Goal: Task Accomplishment & Management: Manage account settings

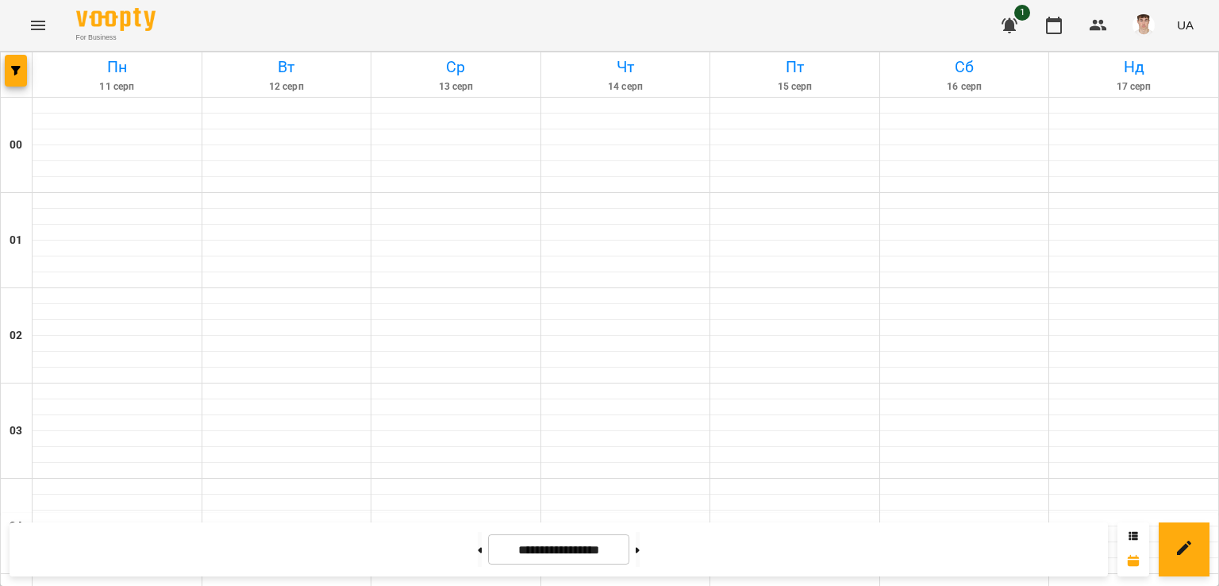
scroll to position [1349, 0]
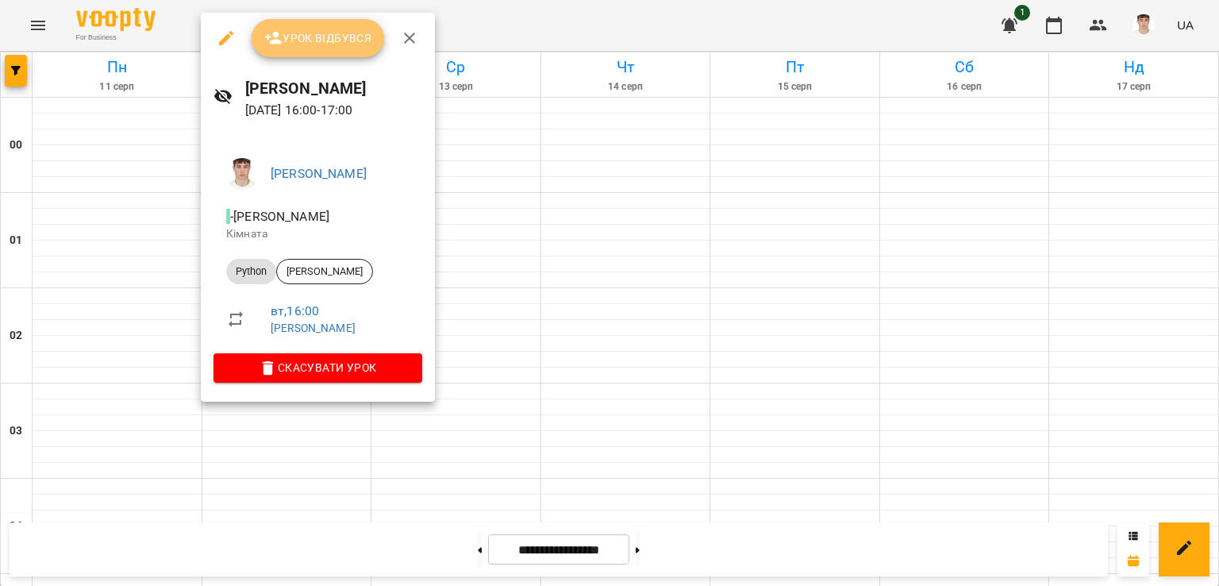
click at [302, 33] on span "Урок відбувся" at bounding box center [318, 38] width 108 height 19
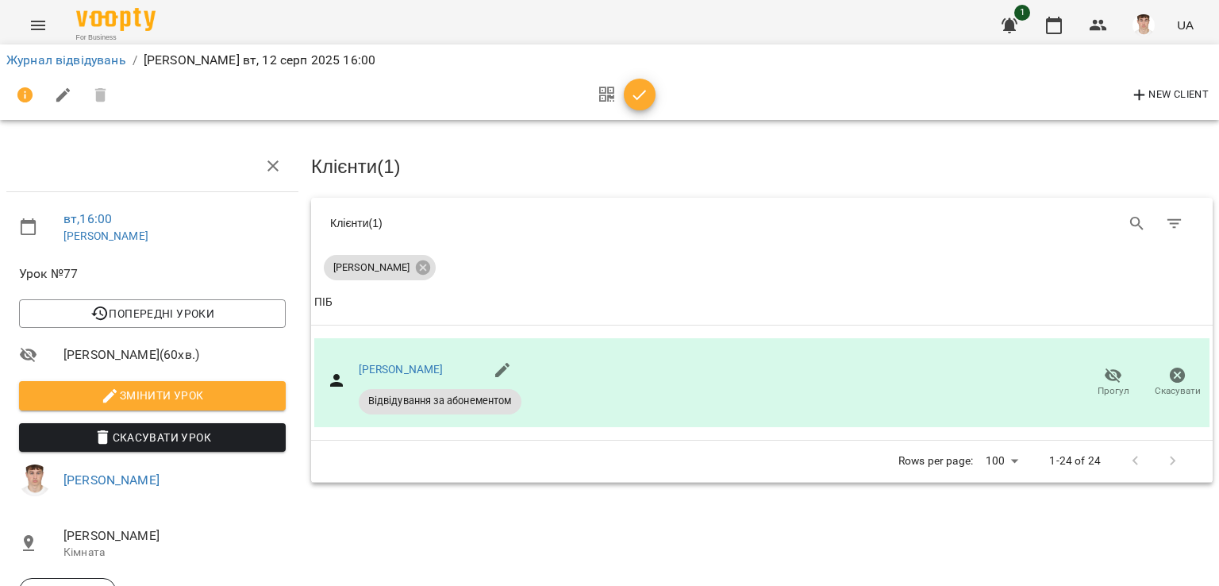
click at [176, 391] on span "Змінити урок" at bounding box center [152, 395] width 241 height 19
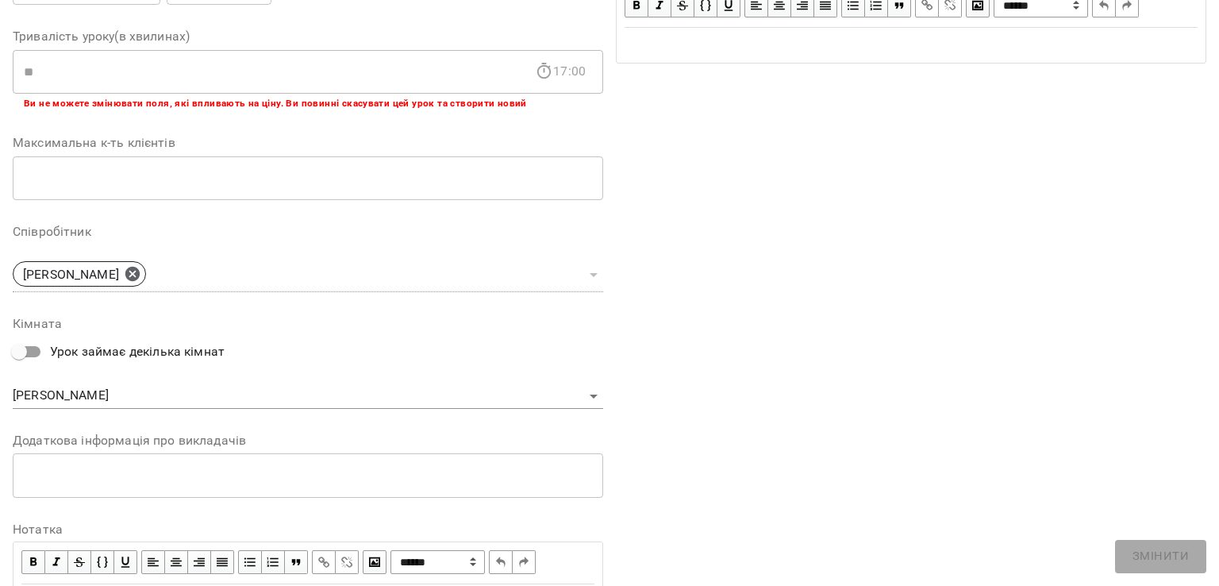
scroll to position [387, 0]
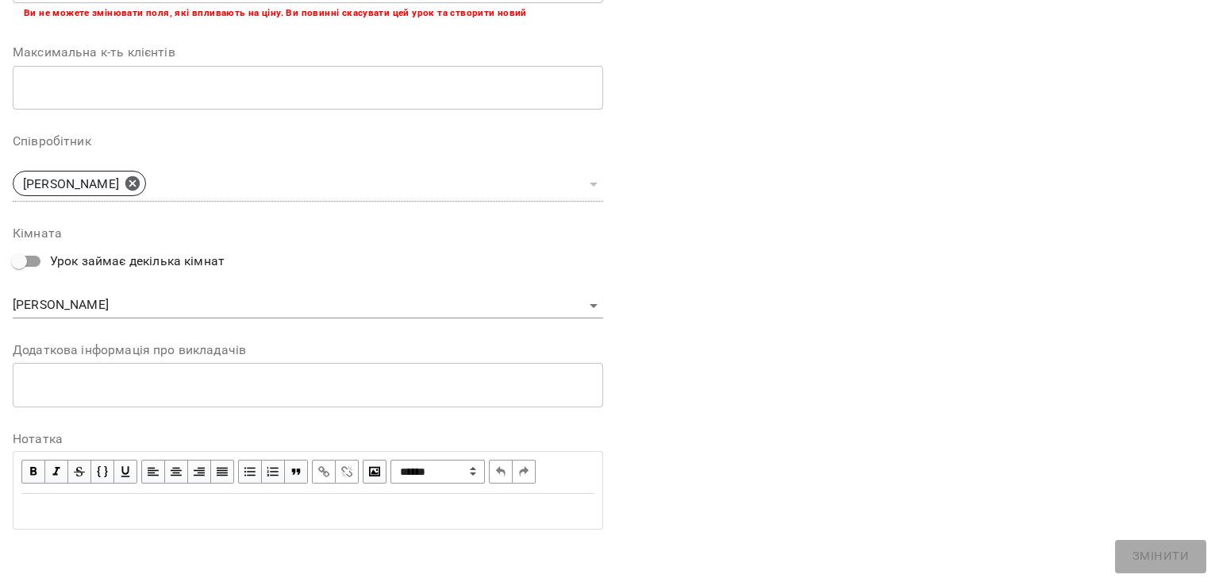
click at [190, 392] on div "* ​" at bounding box center [308, 385] width 591 height 44
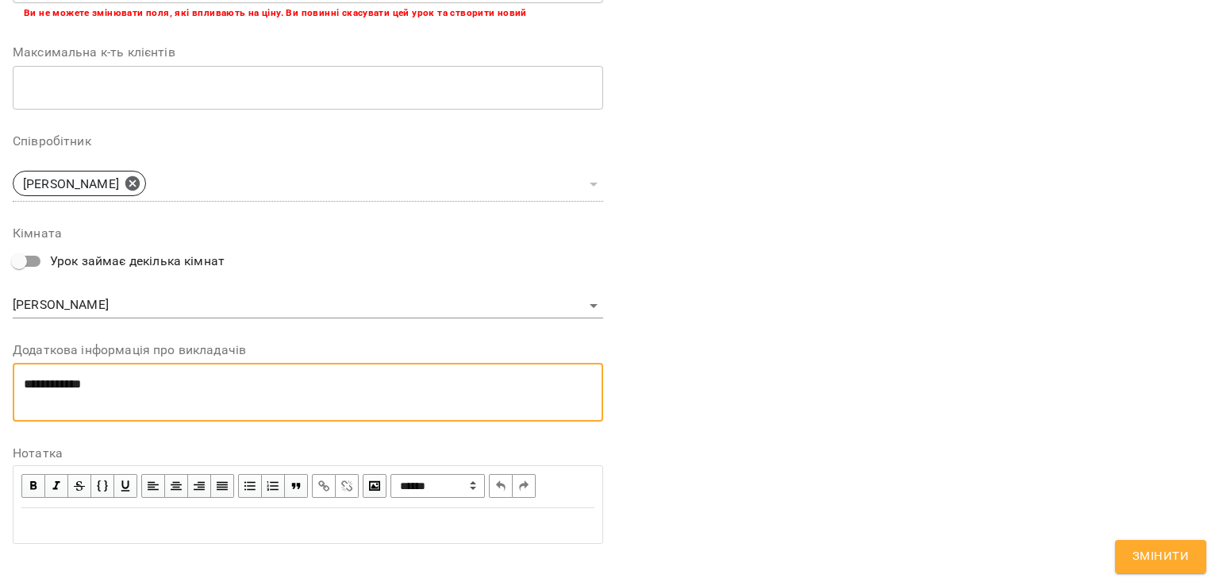
scroll to position [0, 0]
type textarea "**********"
click at [1162, 560] on span "Змінити" at bounding box center [1161, 556] width 56 height 21
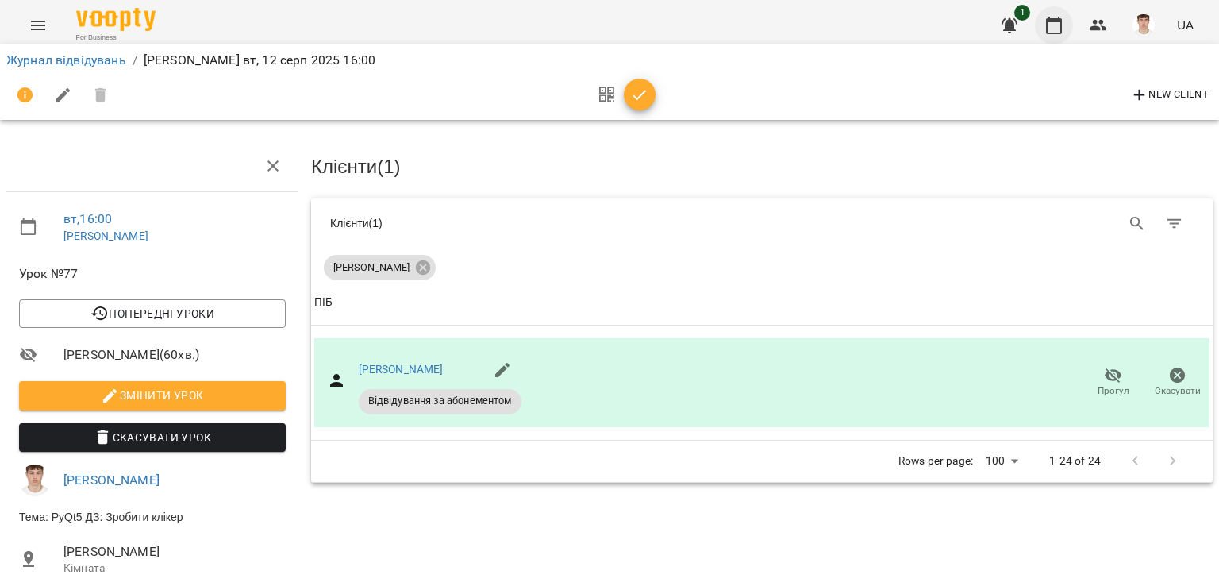
click at [1057, 22] on icon "button" at bounding box center [1054, 25] width 19 height 19
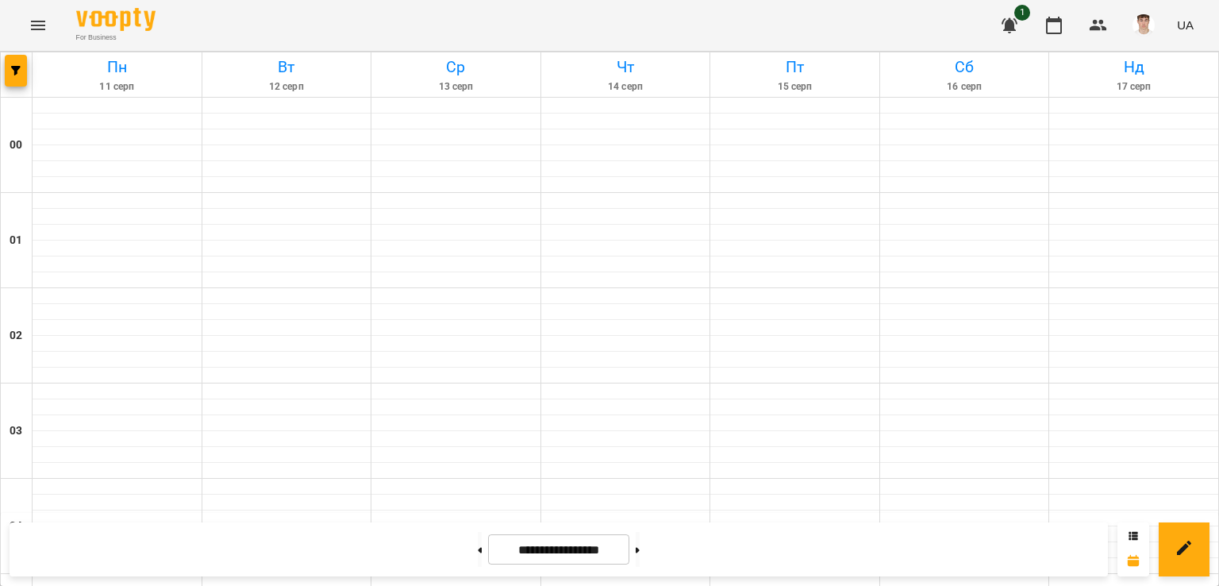
scroll to position [1631, 0]
